Goal: Task Accomplishment & Management: Manage account settings

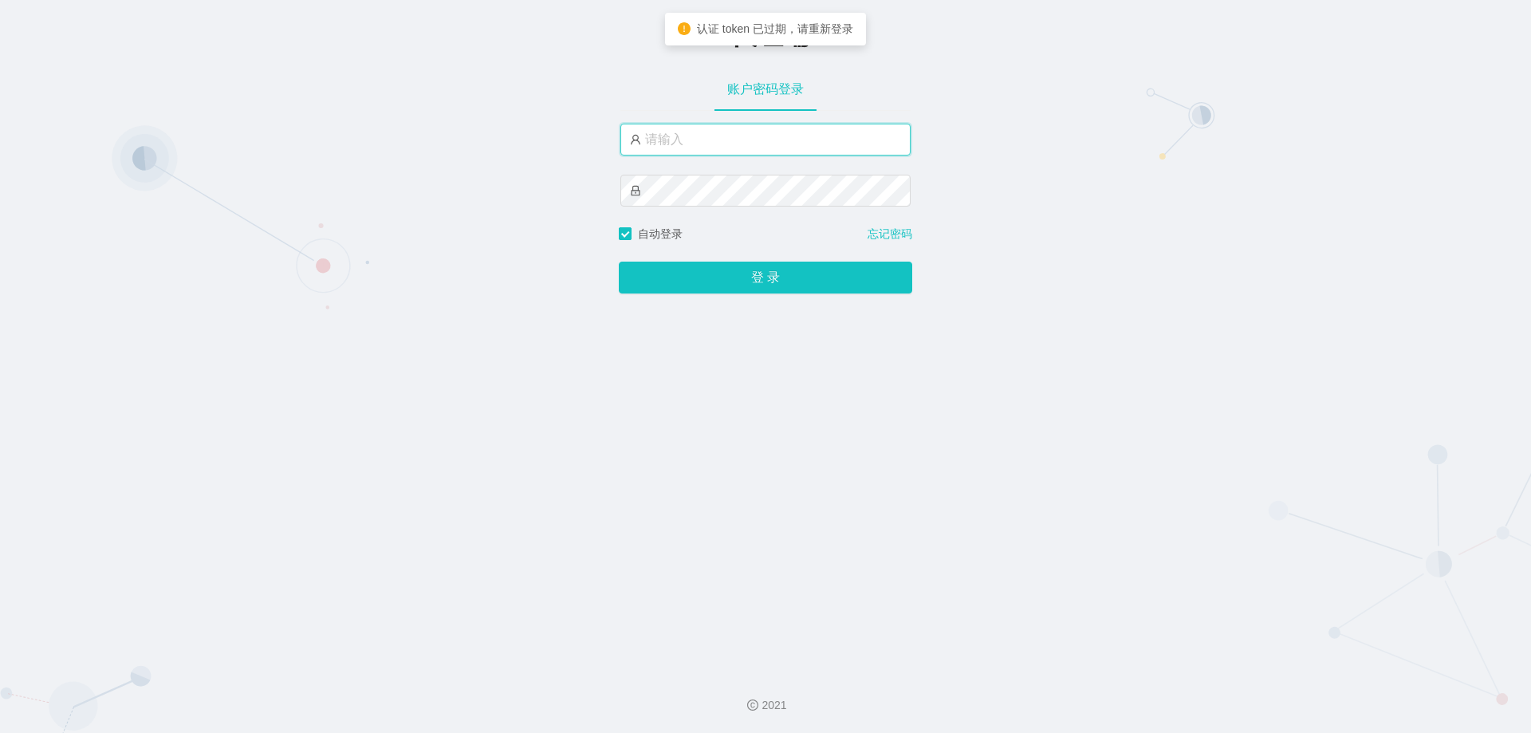
type input "zhishui888"
click at [722, 132] on input "zhishui888" at bounding box center [766, 140] width 290 height 32
drag, startPoint x: 728, startPoint y: 136, endPoint x: 625, endPoint y: 132, distance: 103.8
click at [625, 132] on input "zhishui888" at bounding box center [766, 140] width 290 height 32
click at [606, 191] on div "-代理端 账户密码登录 jinli887 自动登录 忘记密码 登 录" at bounding box center [765, 329] width 1531 height 659
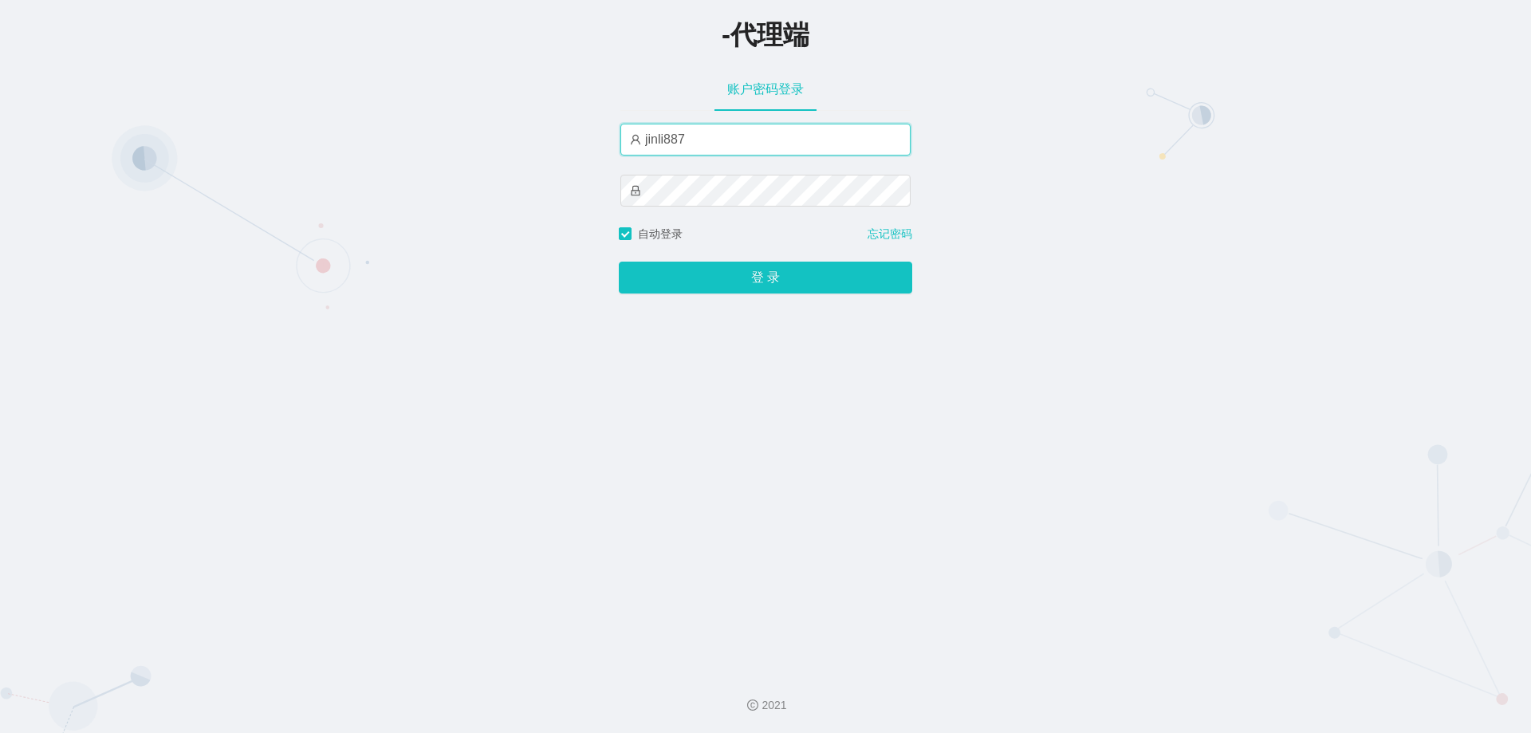
click at [703, 141] on input "jinli887" at bounding box center [766, 140] width 290 height 32
click at [712, 144] on input "jinli887" at bounding box center [766, 140] width 290 height 32
type input "jinli888"
click at [710, 140] on input "jinli888" at bounding box center [766, 140] width 290 height 32
drag, startPoint x: 745, startPoint y: 140, endPoint x: 635, endPoint y: 141, distance: 110.1
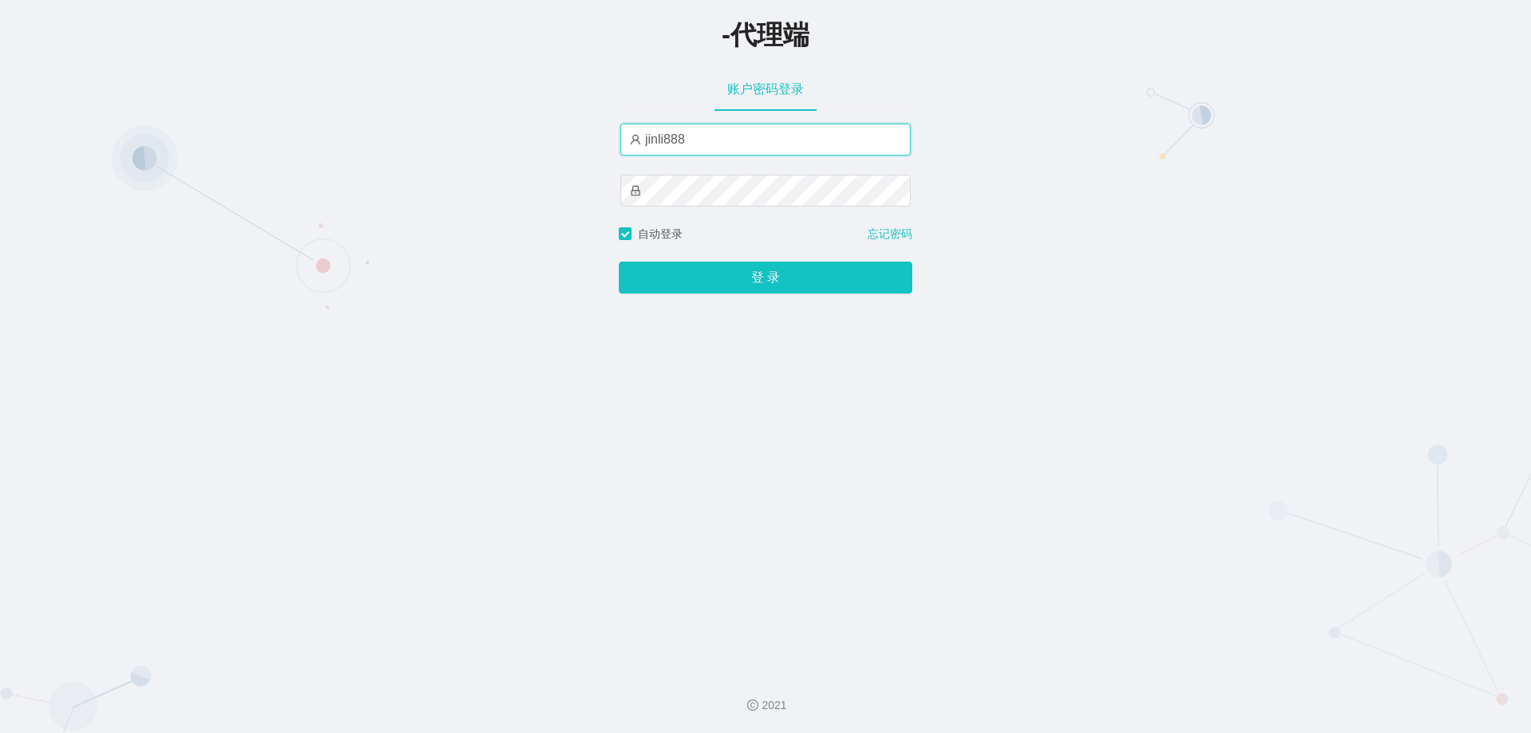
click at [635, 141] on span "jinli888" at bounding box center [766, 140] width 290 height 32
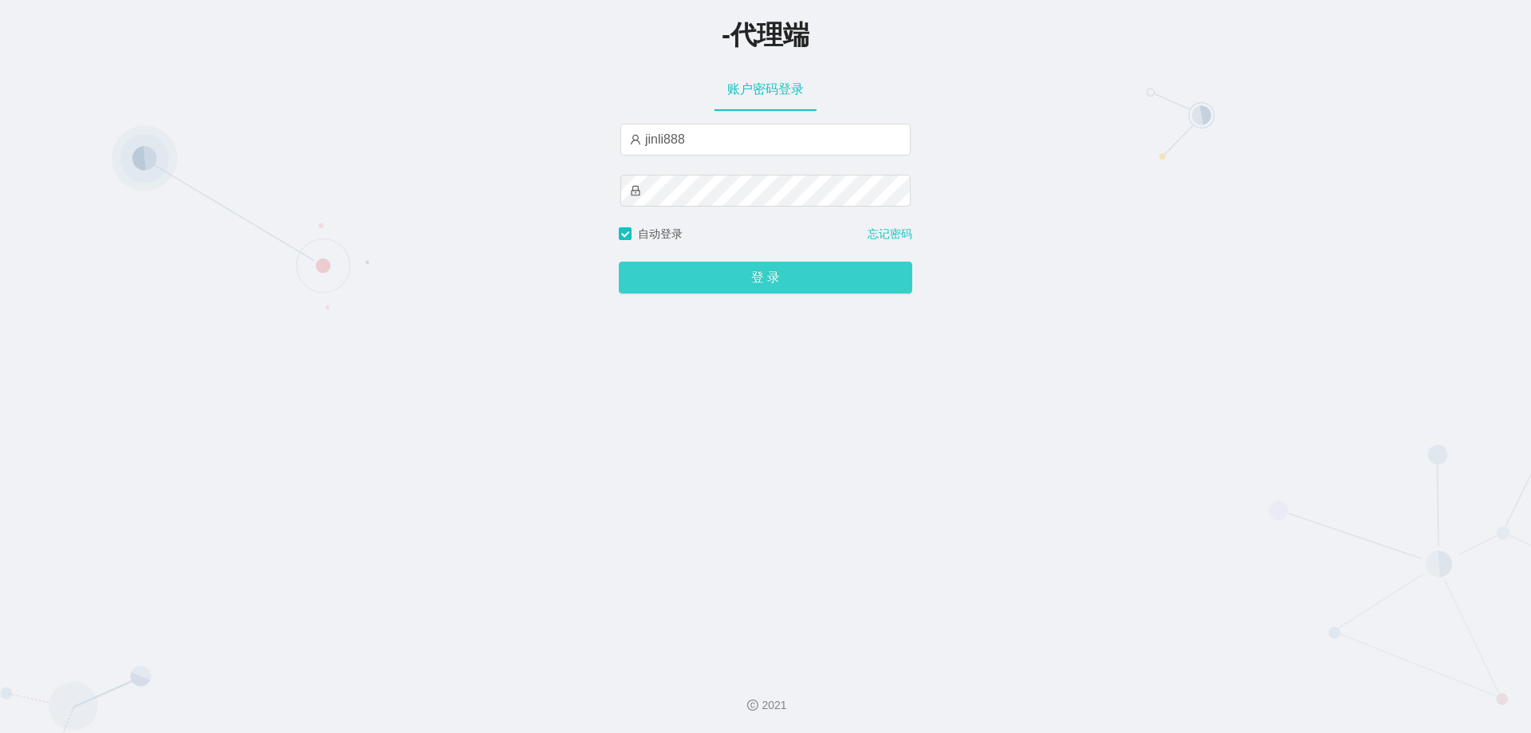
click at [833, 280] on button "登 录" at bounding box center [766, 278] width 294 height 32
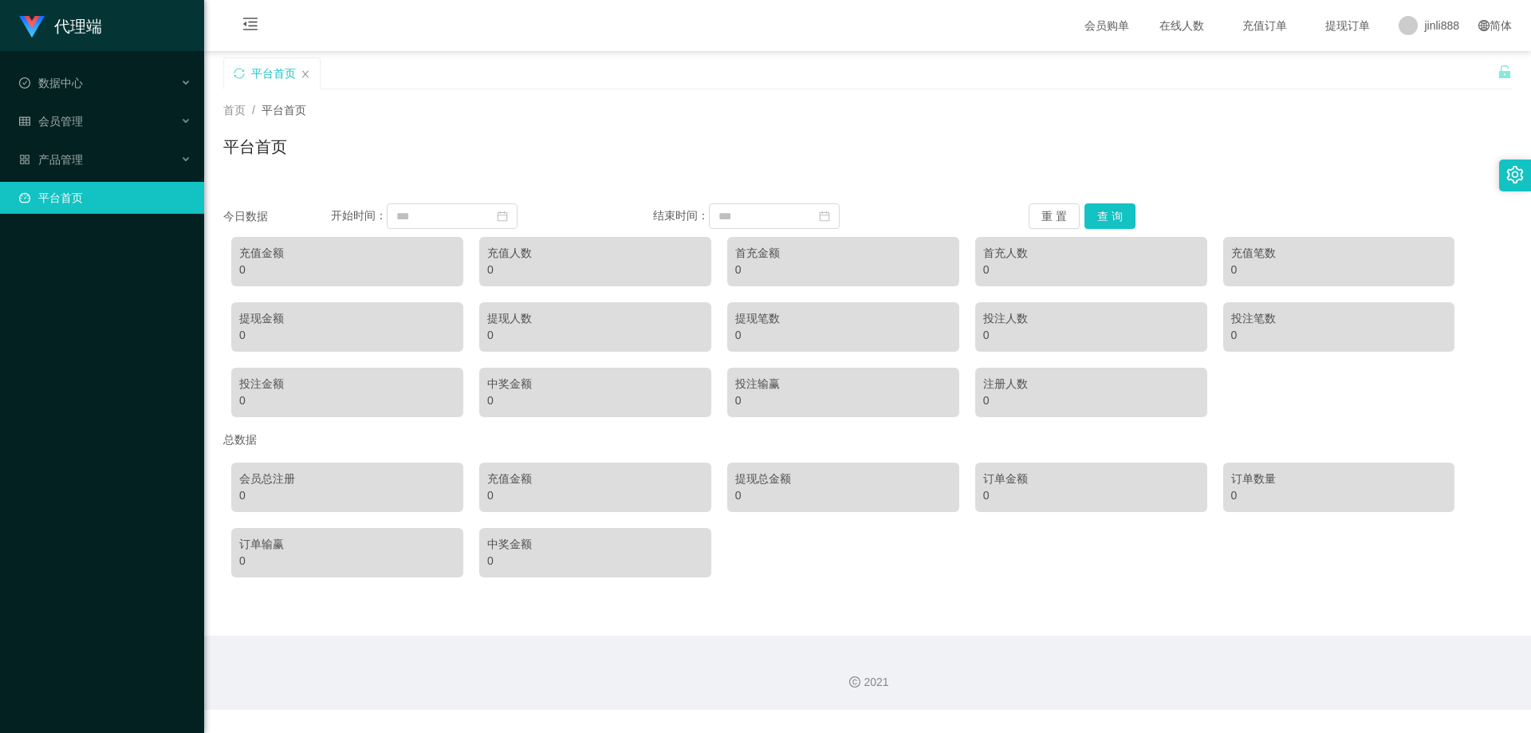
click at [723, 152] on div "平台首页" at bounding box center [867, 153] width 1289 height 37
click at [174, 120] on div "会员管理" at bounding box center [102, 121] width 204 height 32
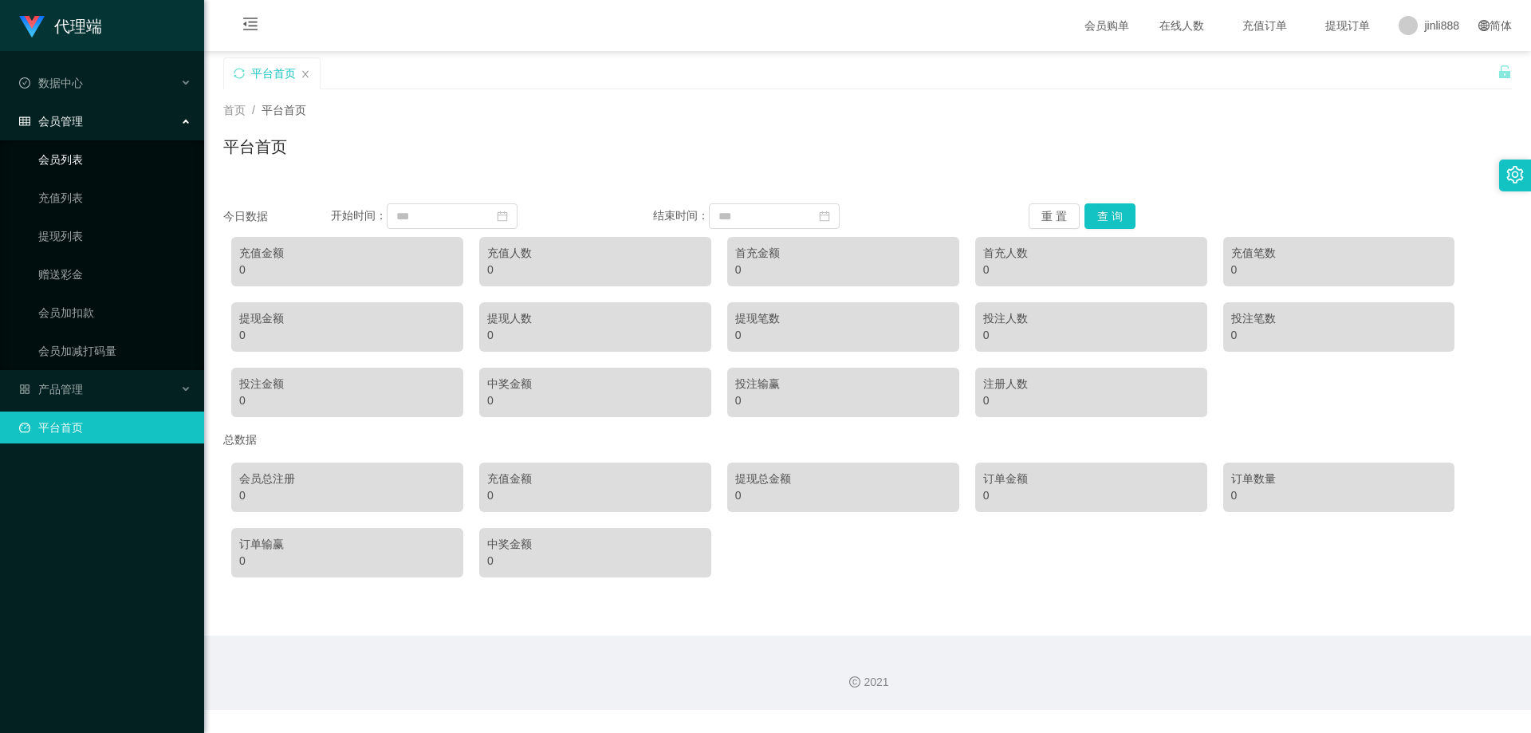
click at [136, 160] on link "会员列表" at bounding box center [114, 160] width 153 height 32
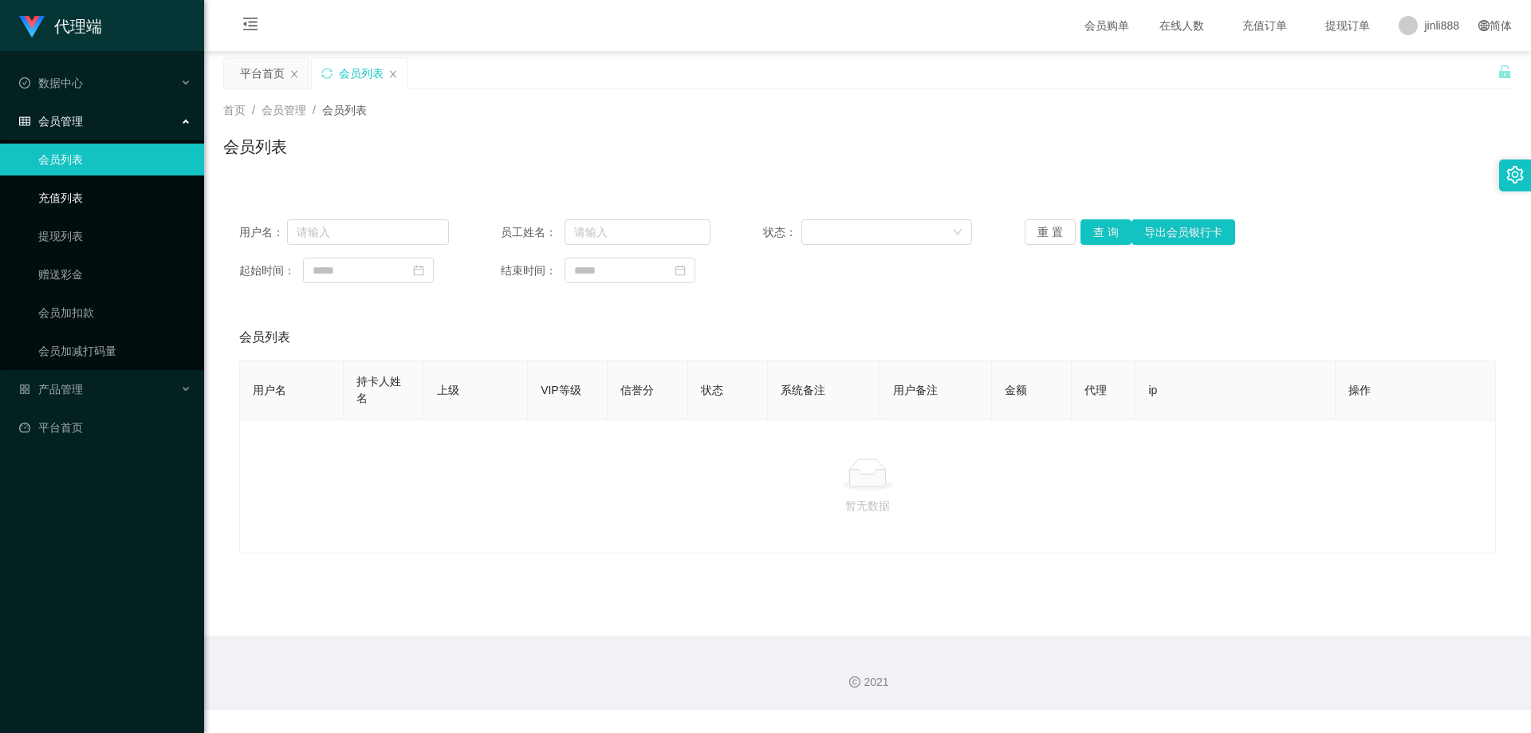
click at [117, 200] on link "充值列表" at bounding box center [114, 198] width 153 height 32
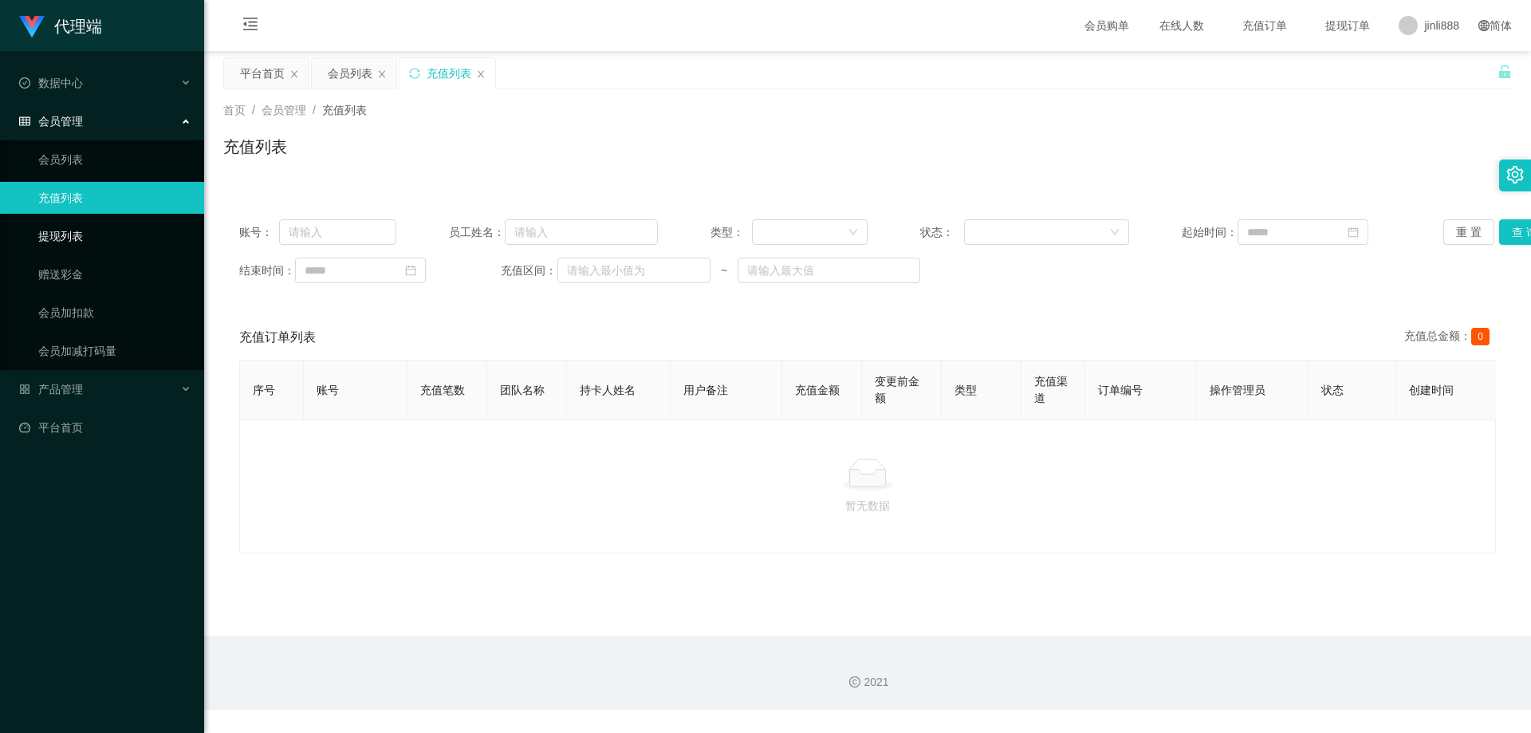
click at [112, 232] on link "提现列表" at bounding box center [114, 236] width 153 height 32
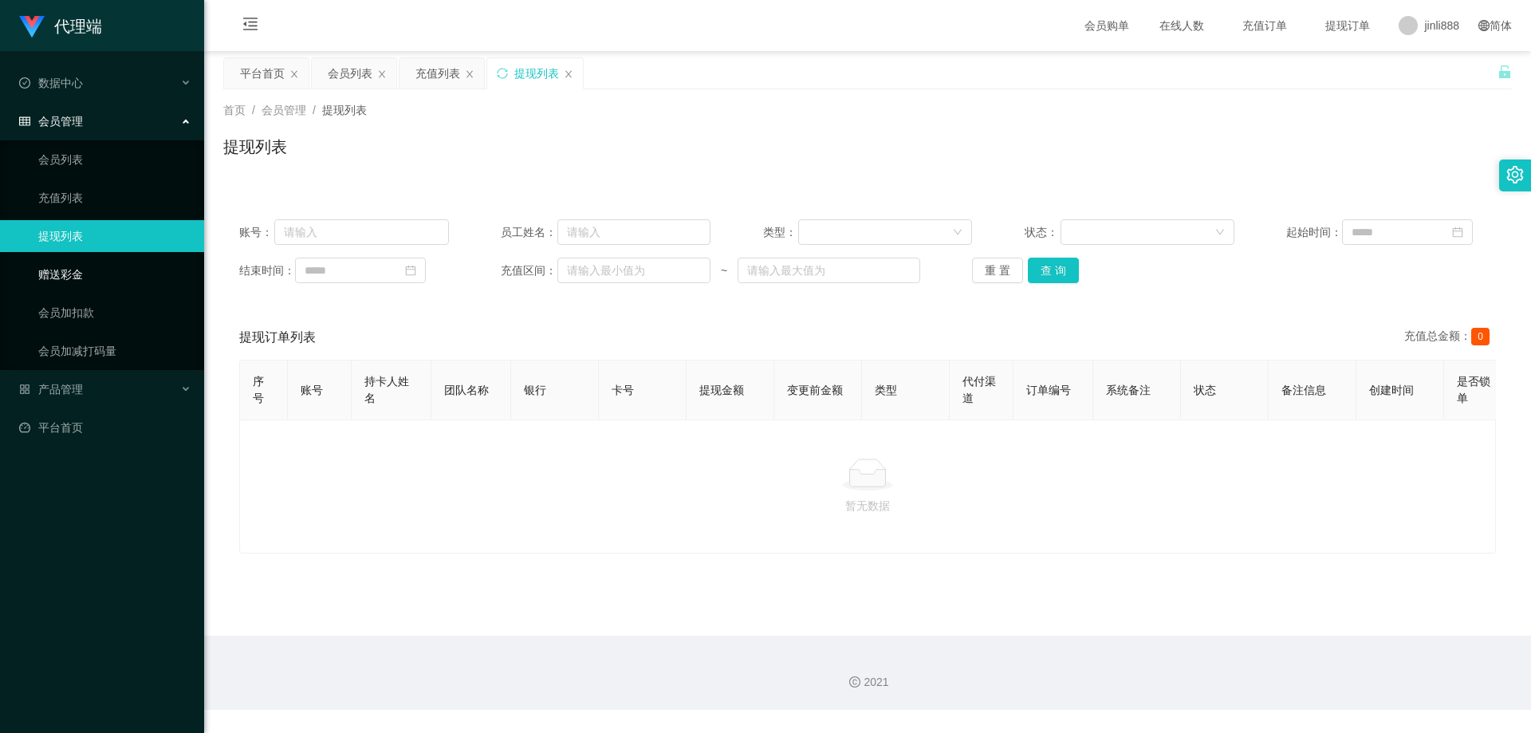
click at [108, 266] on link "赠送彩金" at bounding box center [114, 274] width 153 height 32
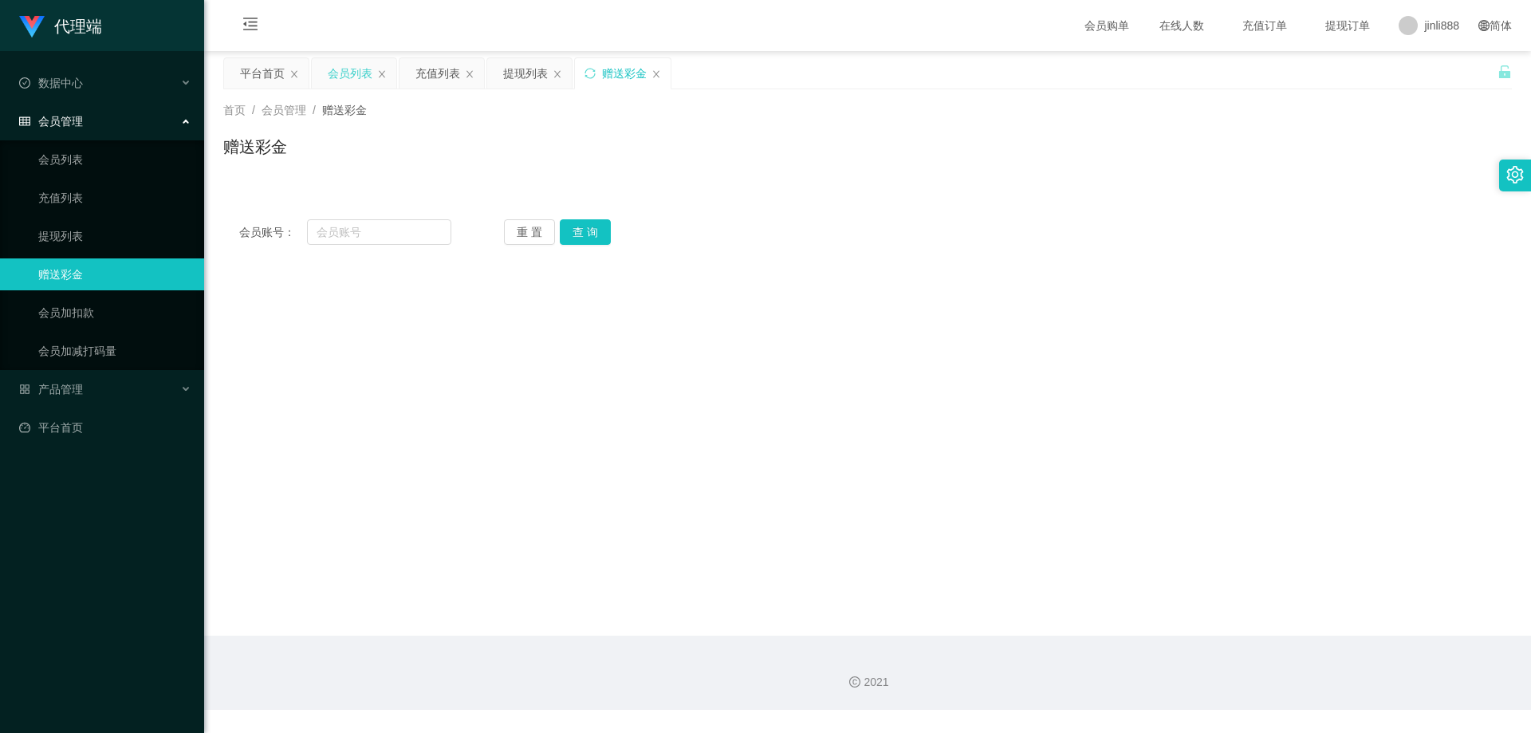
click at [359, 80] on div "会员列表" at bounding box center [350, 73] width 45 height 30
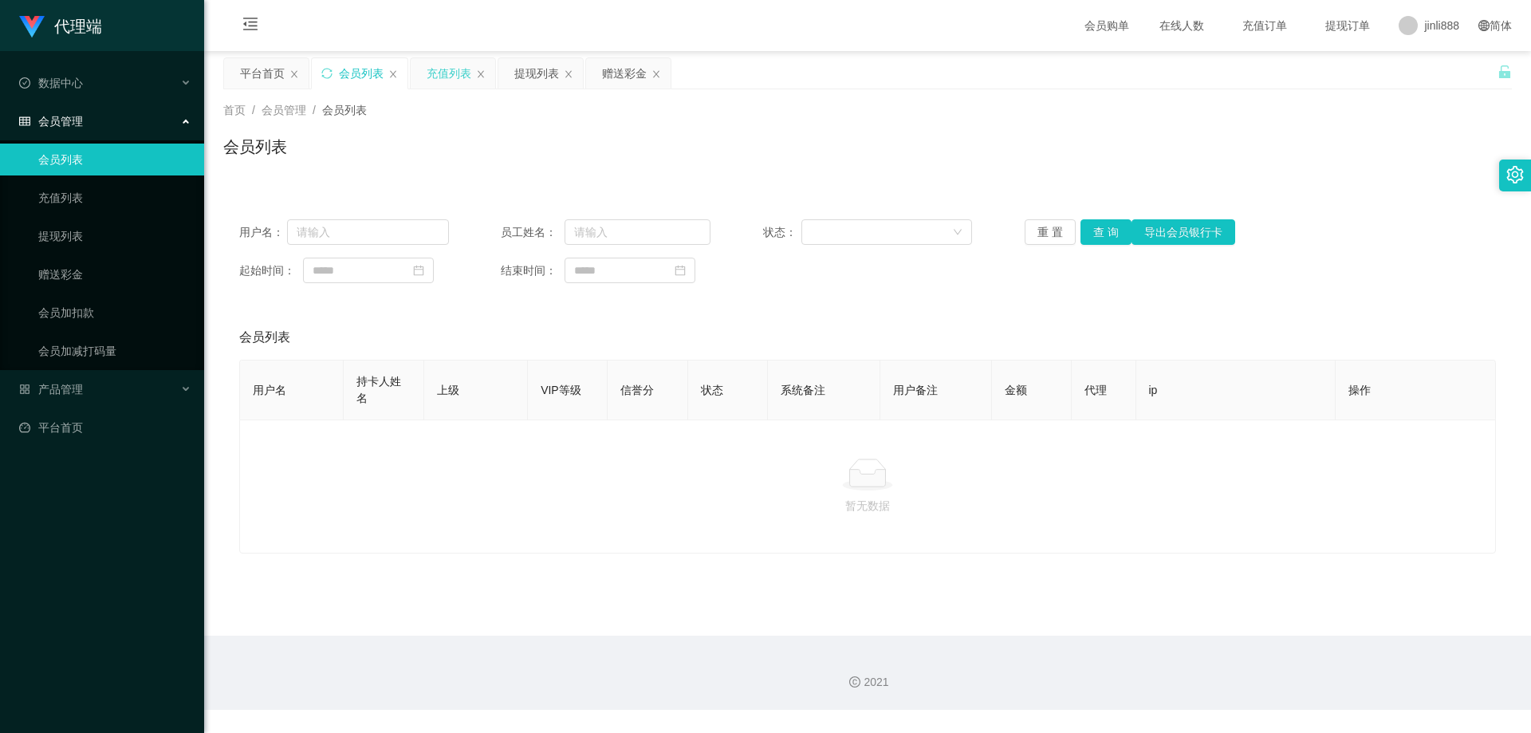
click at [425, 81] on div "充值列表" at bounding box center [453, 73] width 85 height 30
click at [531, 81] on div "提现列表" at bounding box center [536, 73] width 45 height 30
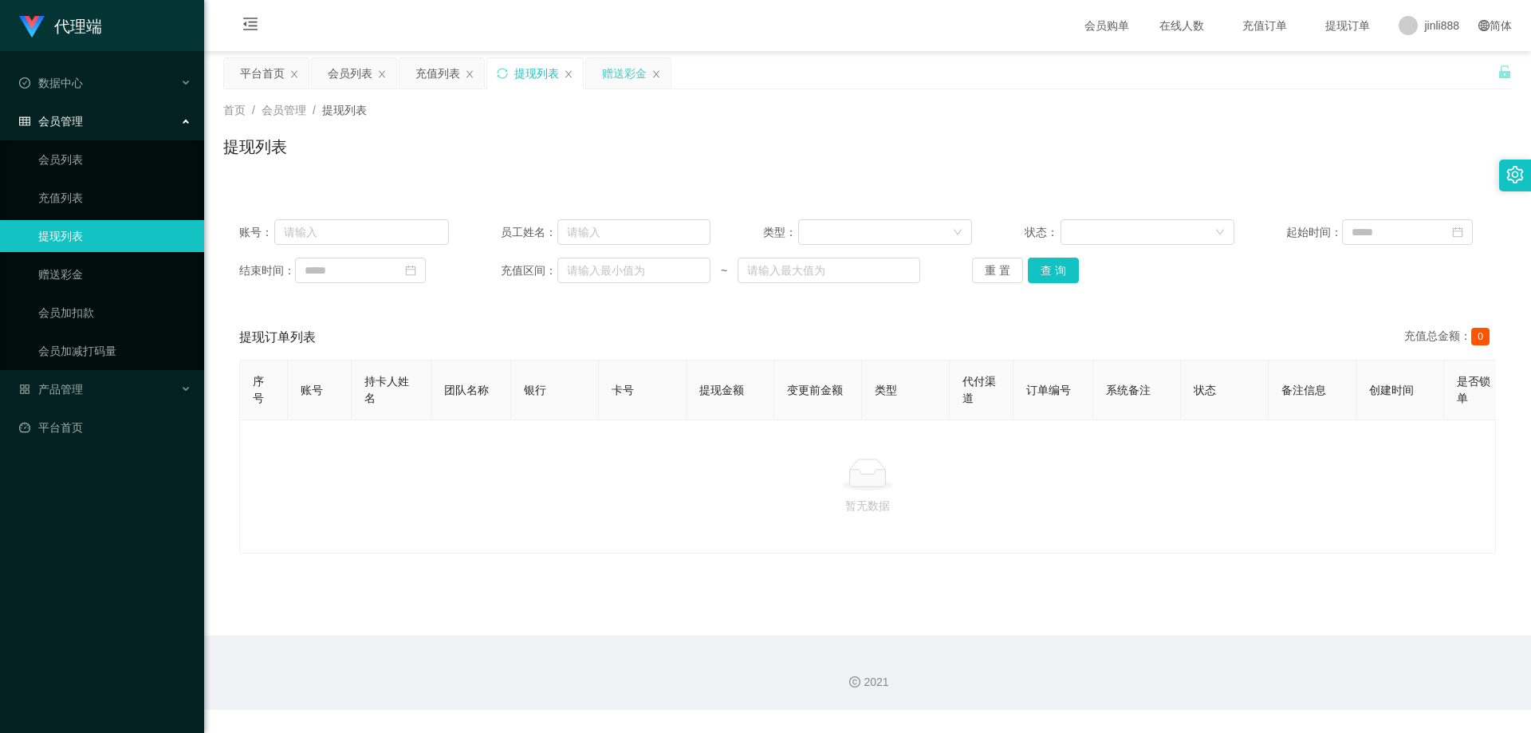
click at [632, 78] on div "赠送彩金" at bounding box center [624, 73] width 45 height 30
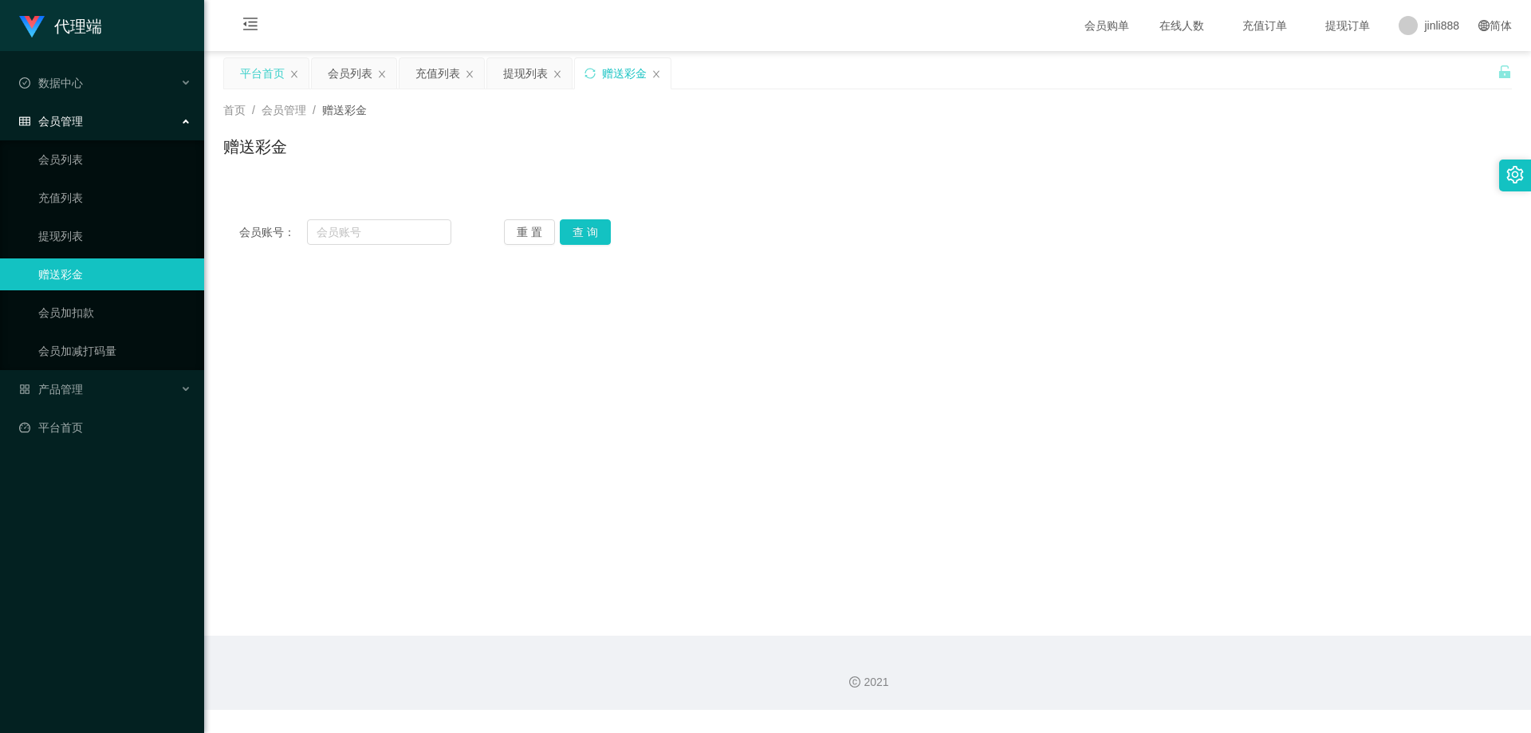
click at [278, 76] on div "平台首页" at bounding box center [262, 73] width 45 height 30
